Goal: Find specific page/section: Find specific page/section

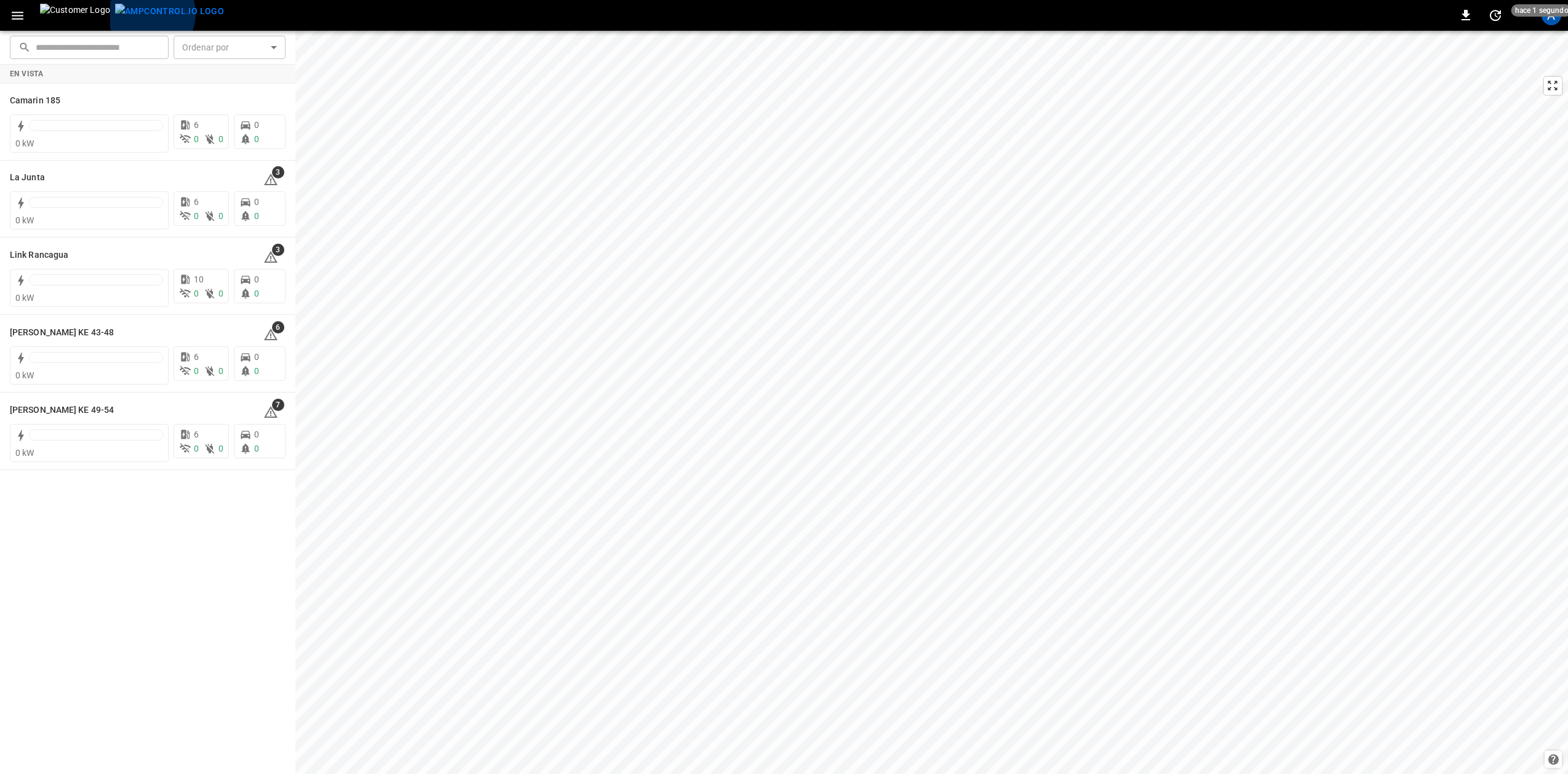
click at [119, 14] on img "menu" at bounding box center [170, 11] width 109 height 15
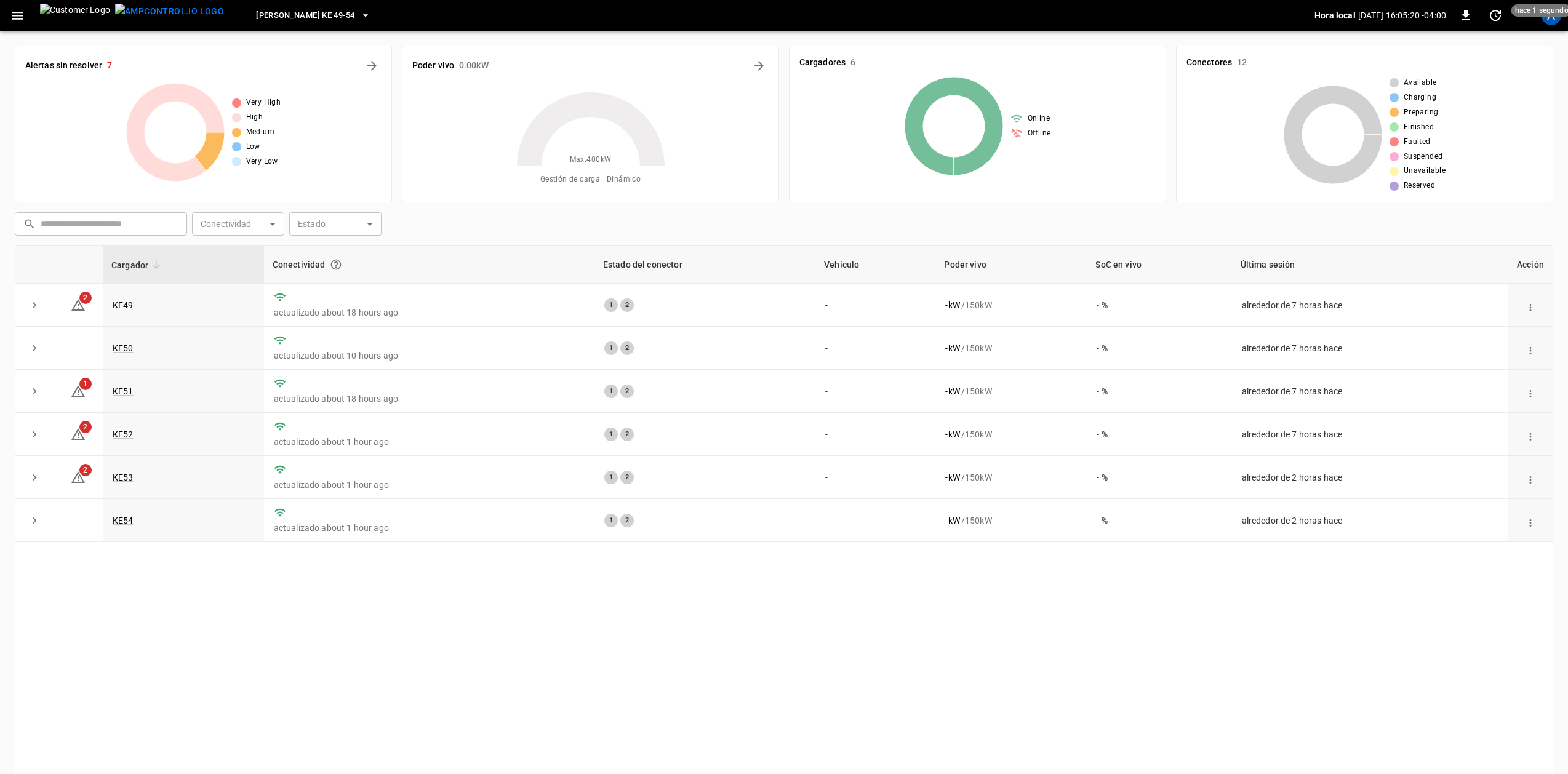
click at [359, 17] on icon "button" at bounding box center [365, 15] width 13 height 13
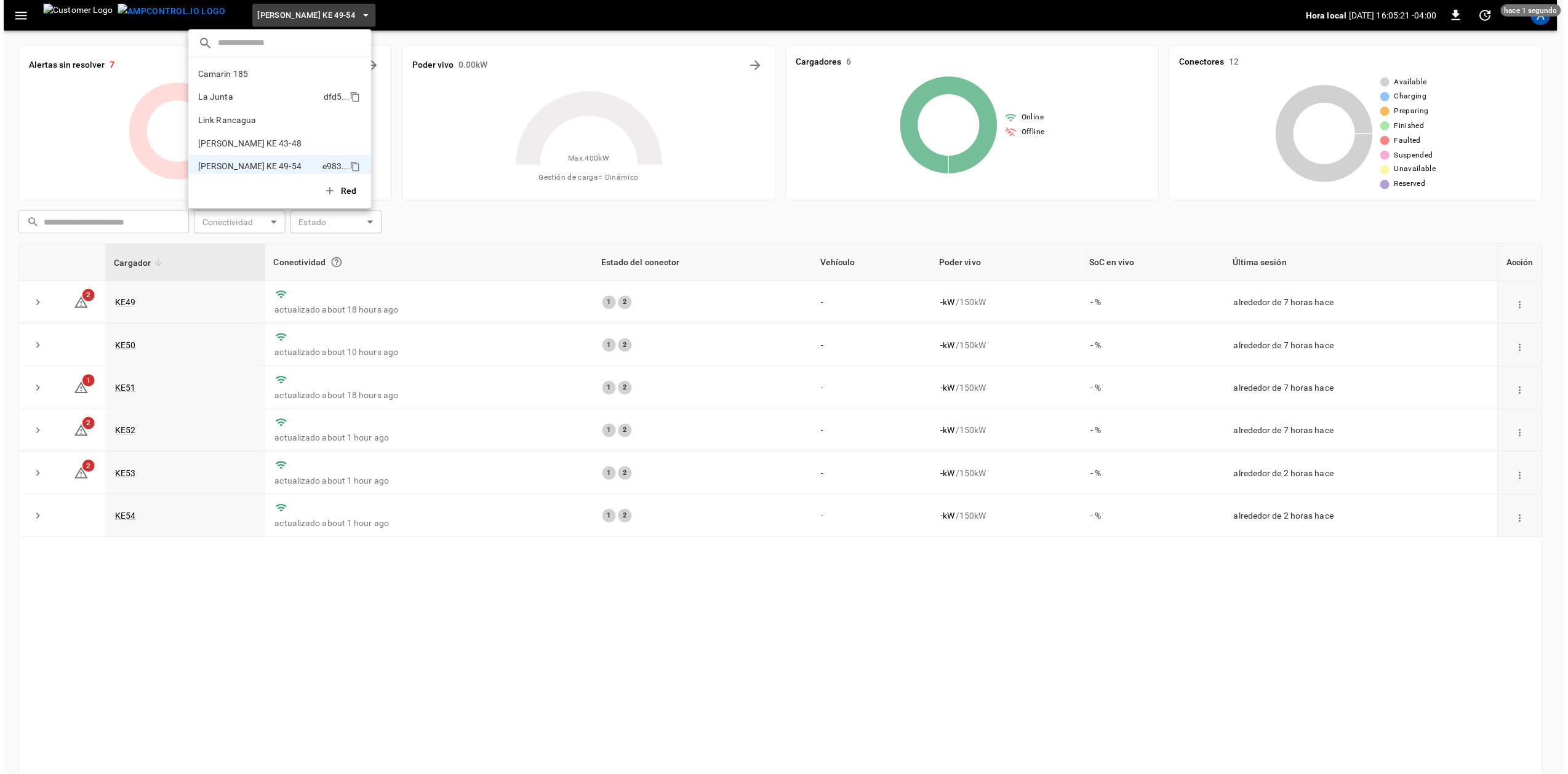
scroll to position [10, 0]
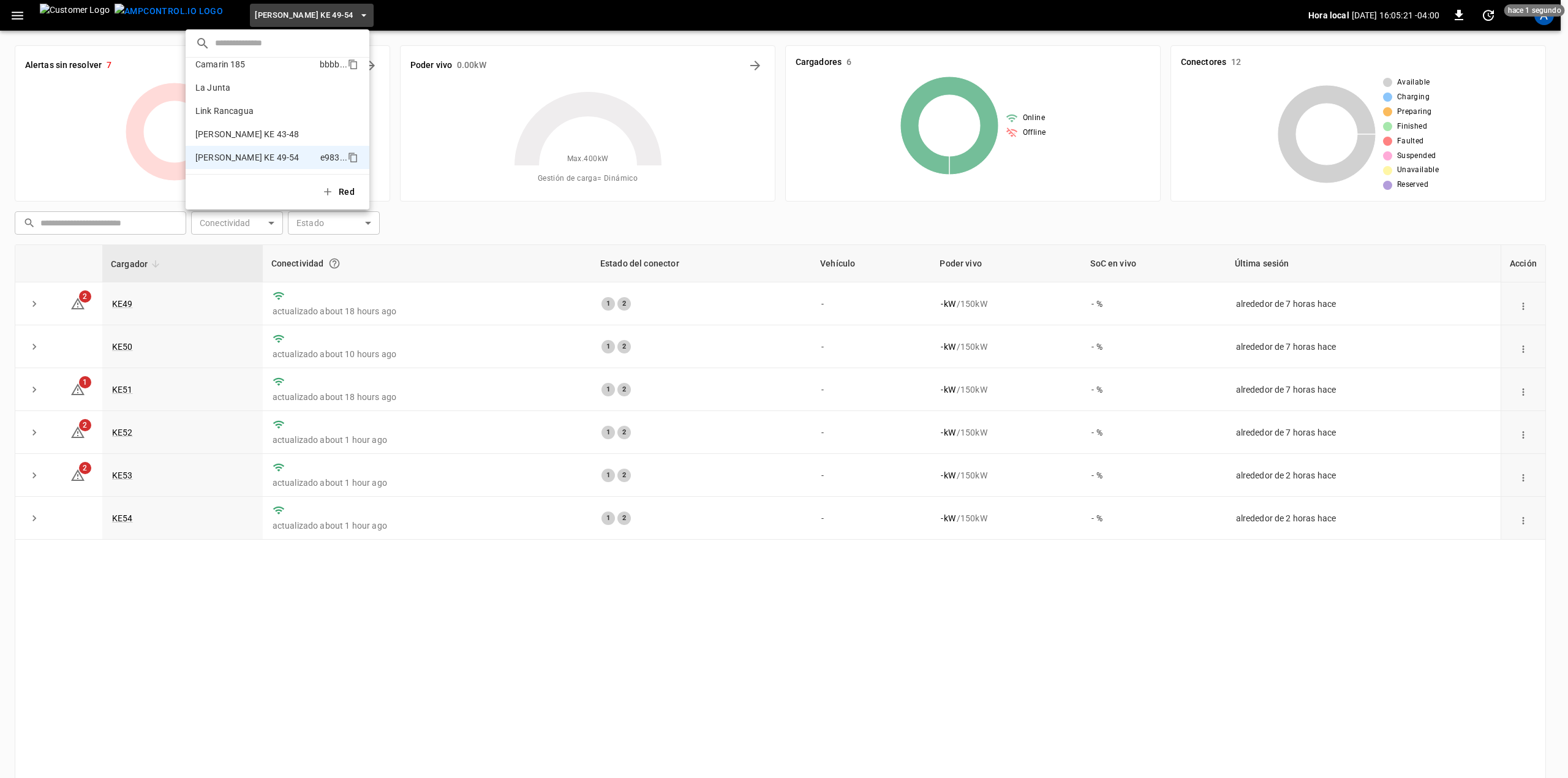
click at [266, 69] on li "Camarin 185 bbbb ..." at bounding box center [277, 65] width 184 height 23
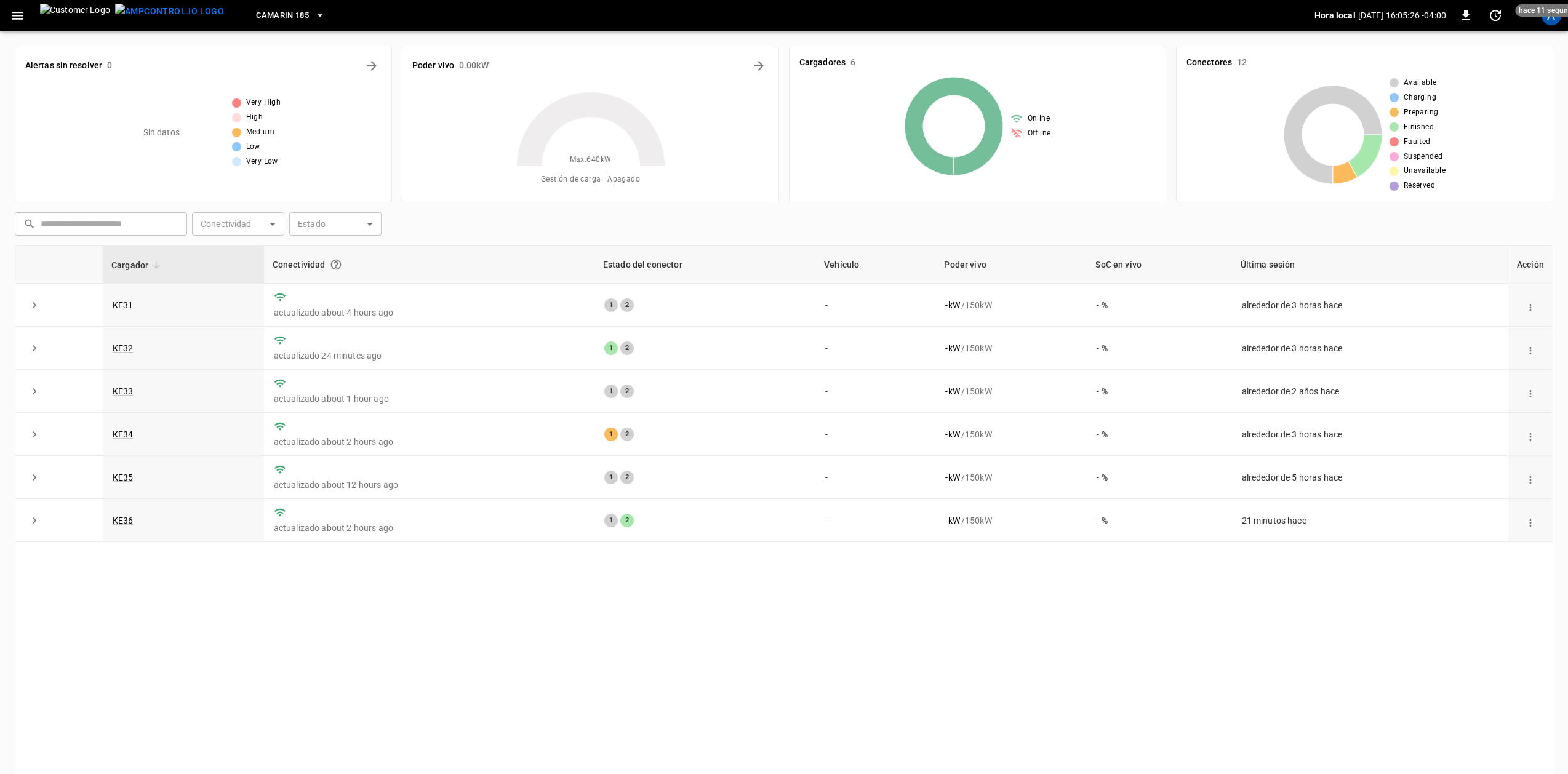
click at [612, 662] on div "Cargador Conectividad Estado del conector Vehículo Poder vivo SoC en vivo Últim…" at bounding box center [783, 516] width 1538 height 542
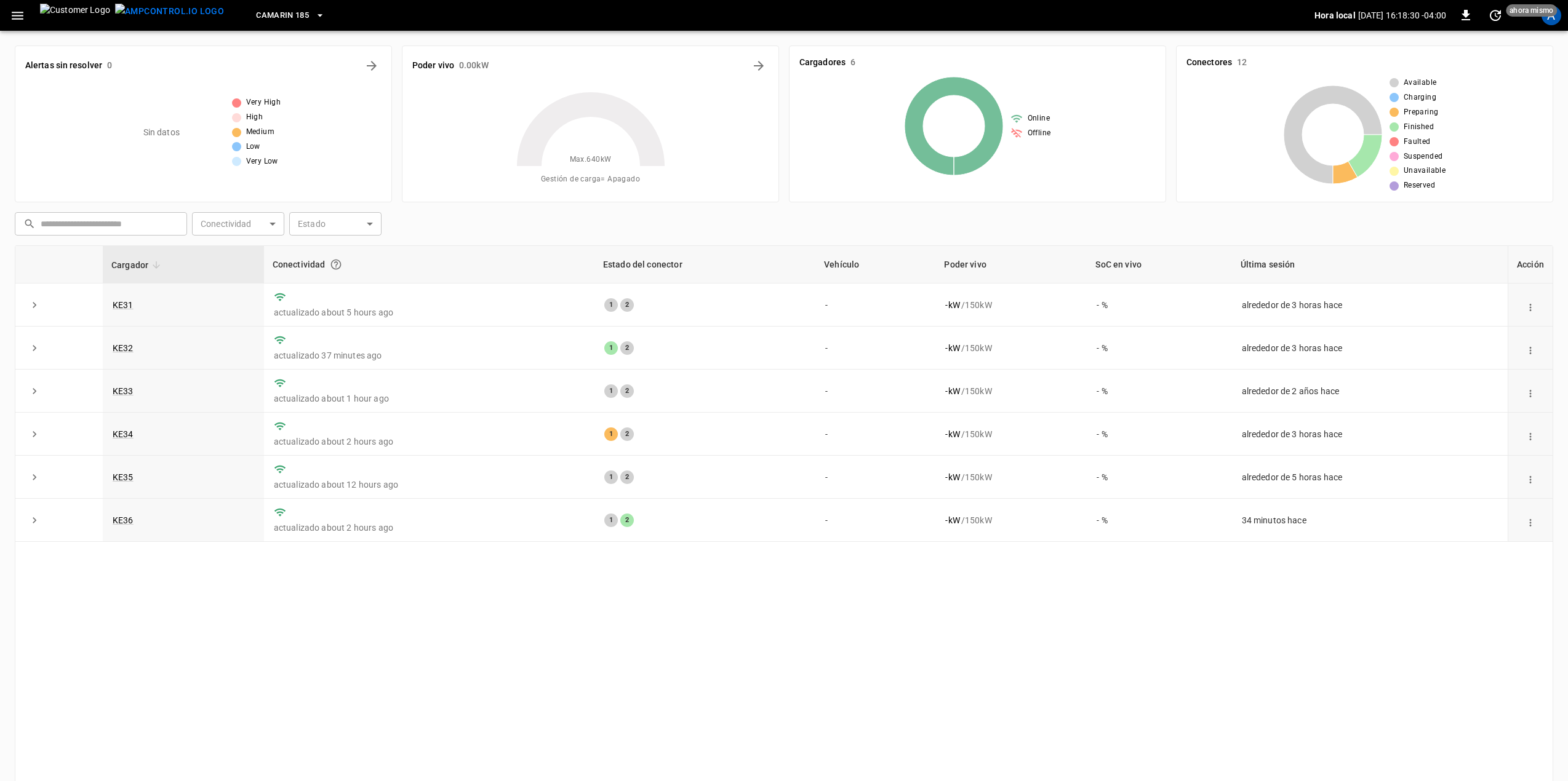
click at [256, 11] on span "Camarin 185" at bounding box center [282, 16] width 53 height 14
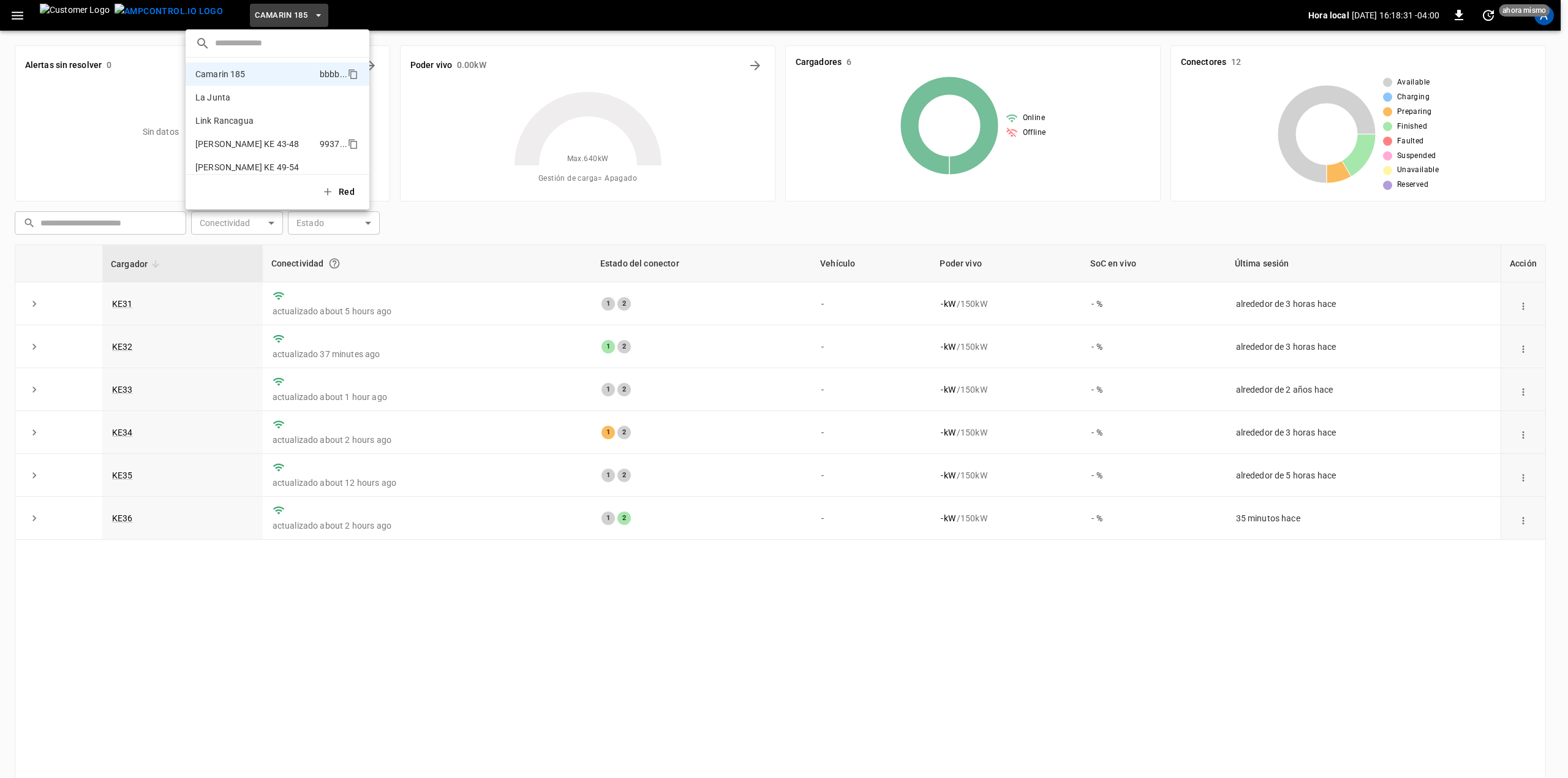
click at [267, 137] on p "[PERSON_NAME] KE 43-48" at bounding box center [247, 144] width 103 height 13
